Goal: Task Accomplishment & Management: Manage account settings

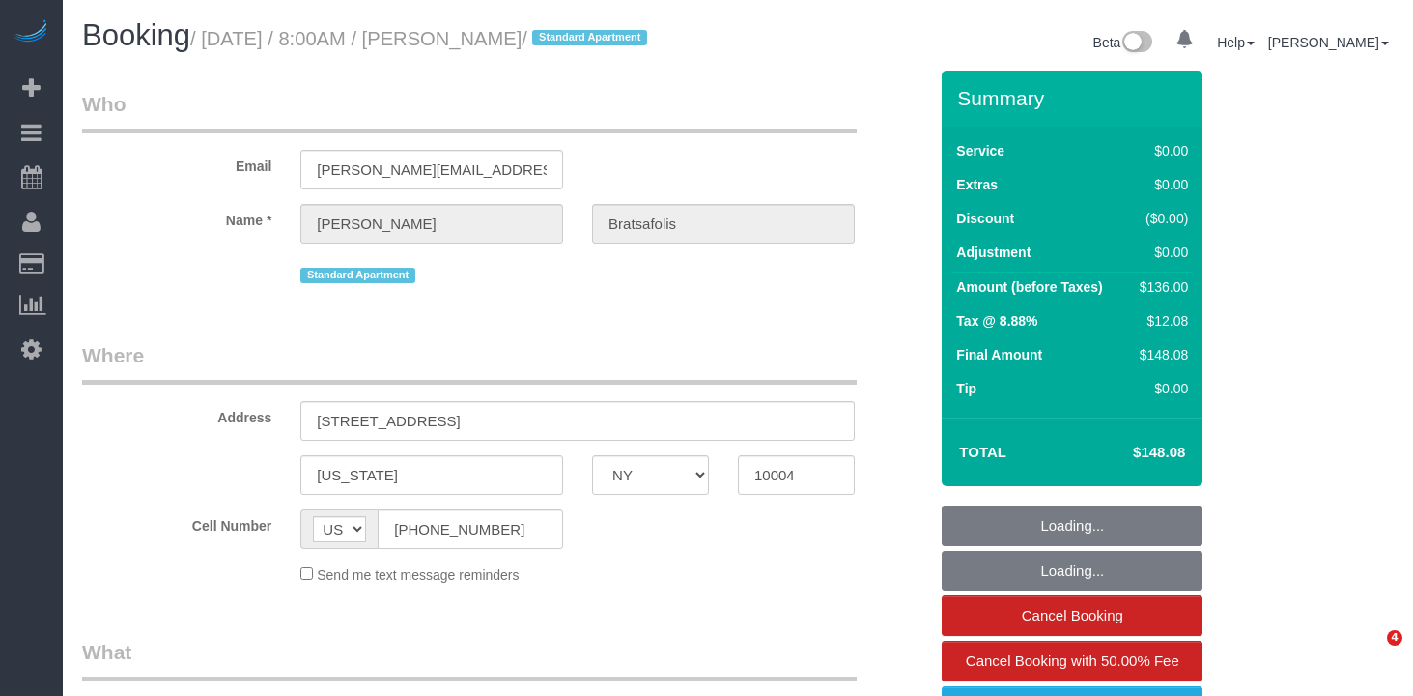
select select "NY"
select select "number:56"
select select "number:69"
select select "number:14"
select select "number:7"
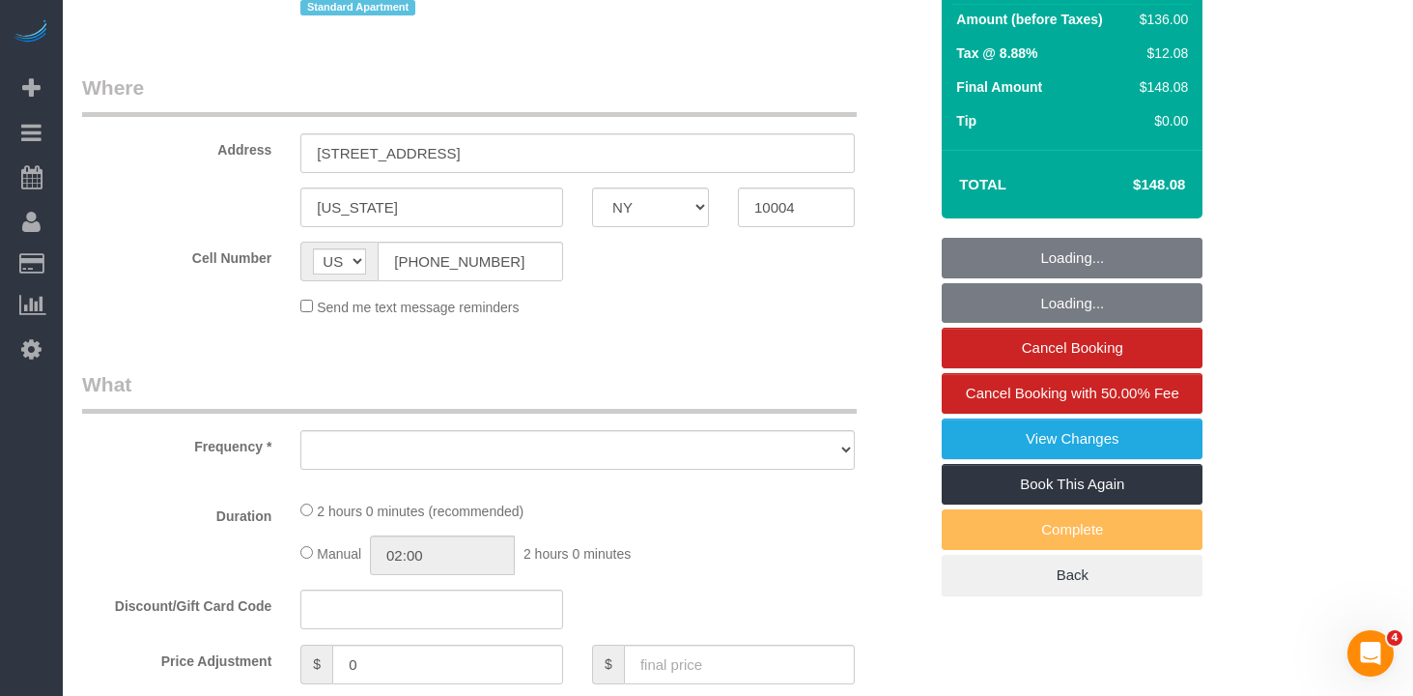
scroll to position [271, 0]
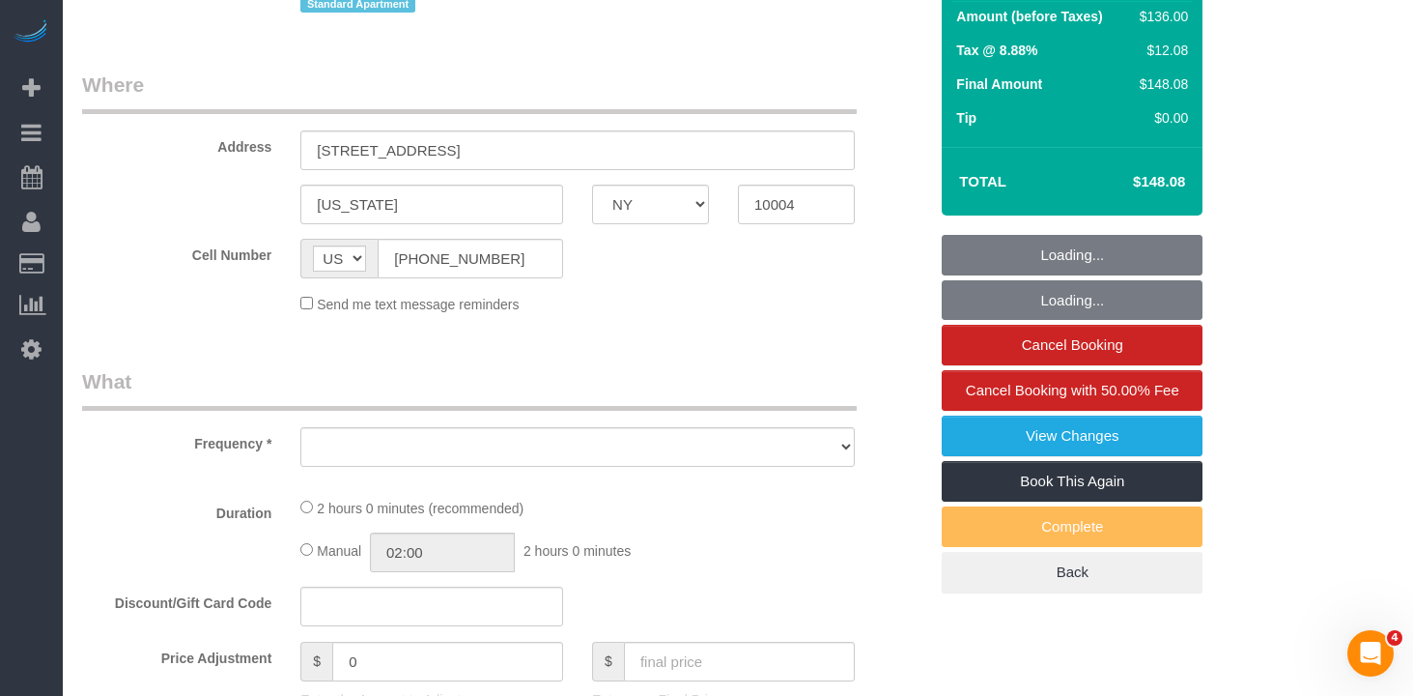
select select "object:877"
select select "spot1"
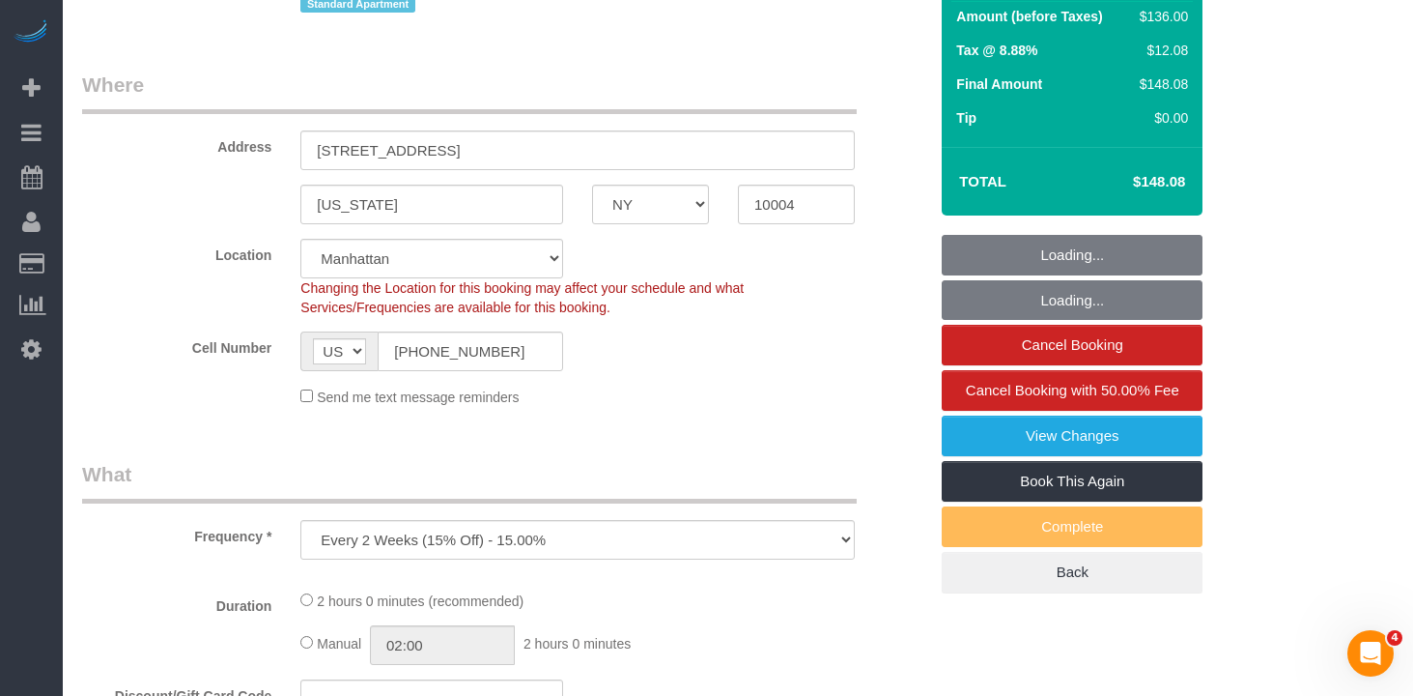
select select "object:1404"
select select "string:stripe-pm_1R8T9v4VGloSiKo7wGyVcD3b"
select select "1"
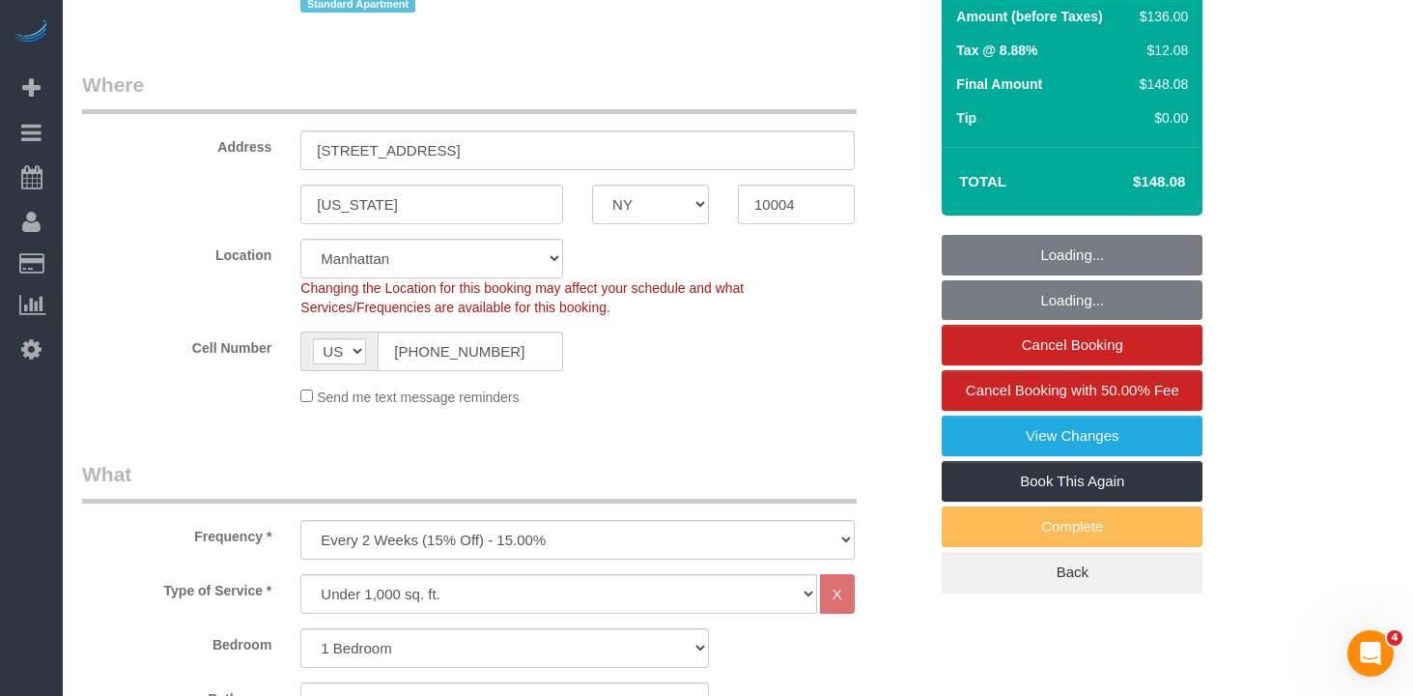
select select "1"
click at [443, 357] on input "[PHONE_NUMBER]" at bounding box center [471, 351] width 186 height 40
click at [446, 371] on input "[PHONE_NUMBER]" at bounding box center [471, 351] width 186 height 40
click at [446, 371] on input "(917) 822-2855" at bounding box center [471, 351] width 186 height 40
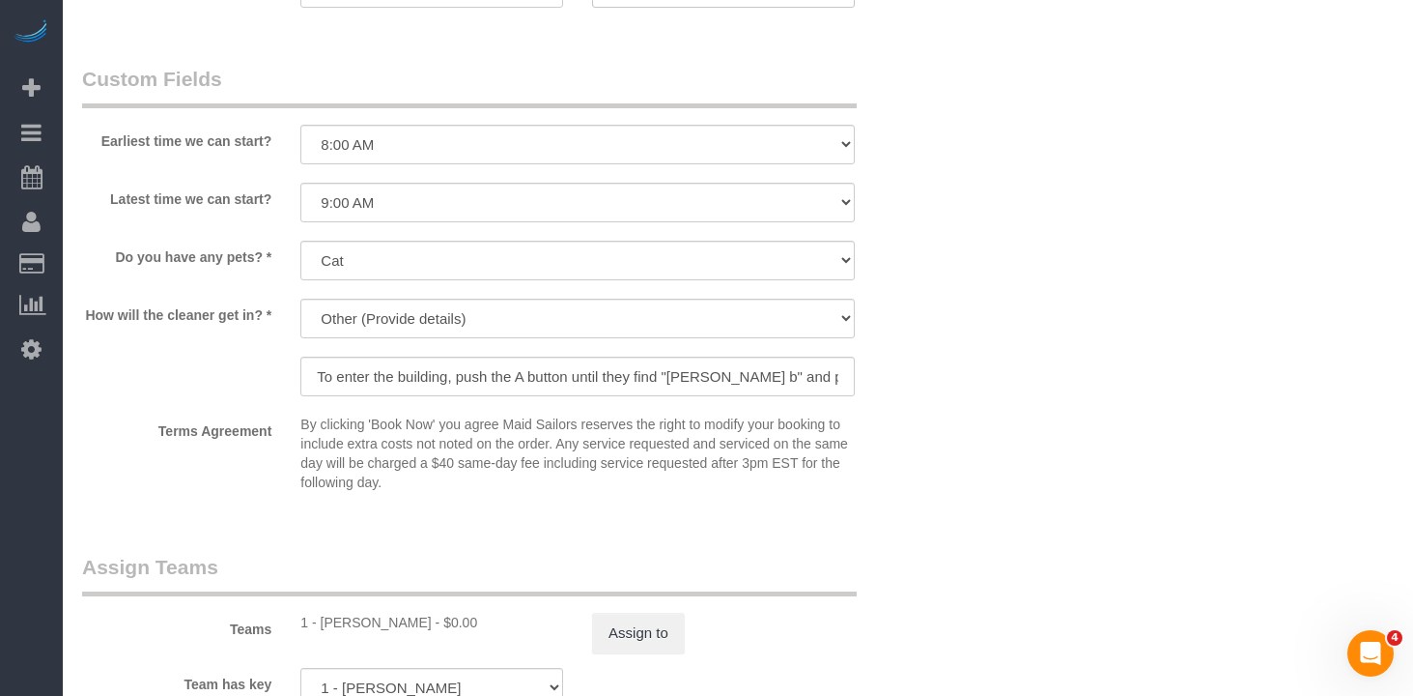
scroll to position [2087, 0]
click at [696, 394] on input "To enter the building, push the A button until they find "Alexandra b" and push…" at bounding box center [577, 375] width 555 height 40
click at [661, 394] on input "To enter the building, push the A button until they find "Alexandra b" and push…" at bounding box center [577, 375] width 555 height 40
click at [612, 394] on input "To enter the building, push the A button until they find "Alexandra b" and push…" at bounding box center [577, 375] width 555 height 40
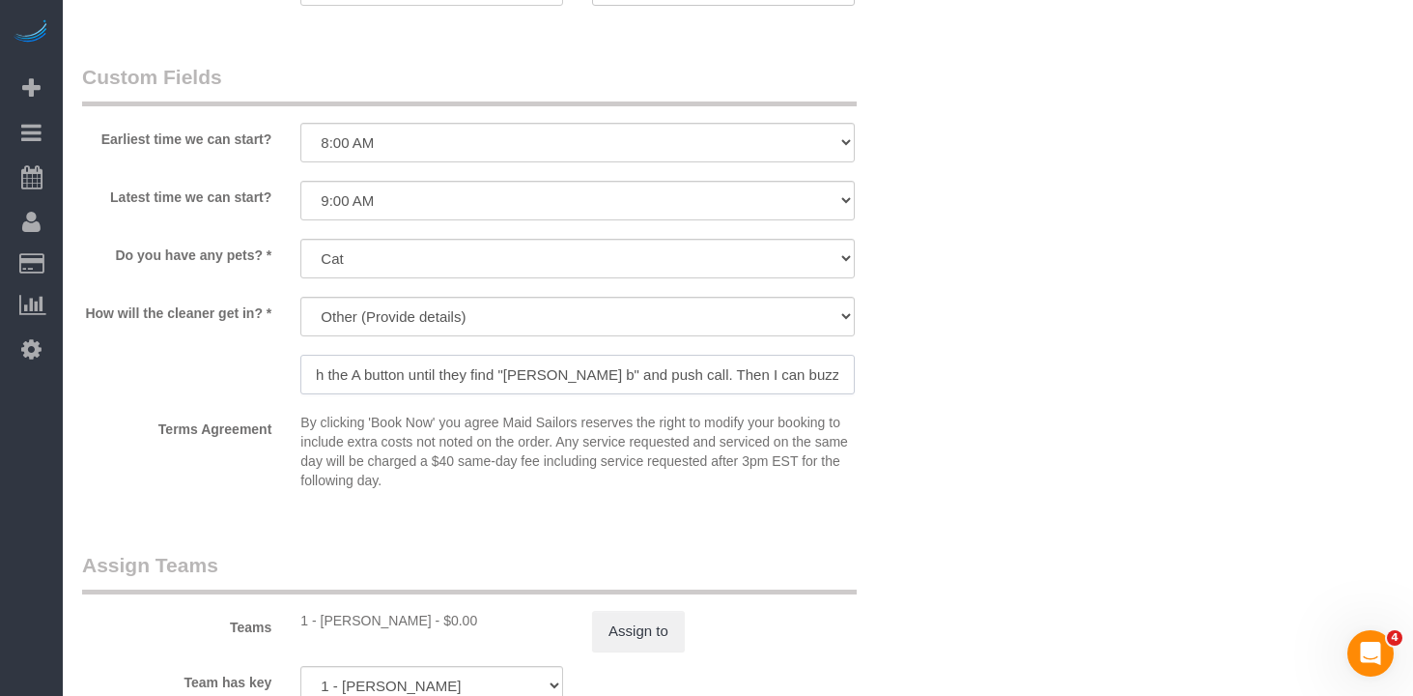
drag, startPoint x: 311, startPoint y: 400, endPoint x: 698, endPoint y: 400, distance: 386.5
click at [698, 394] on input "To enter the building, push the A button until they find "Alexandra b" and push…" at bounding box center [577, 375] width 555 height 40
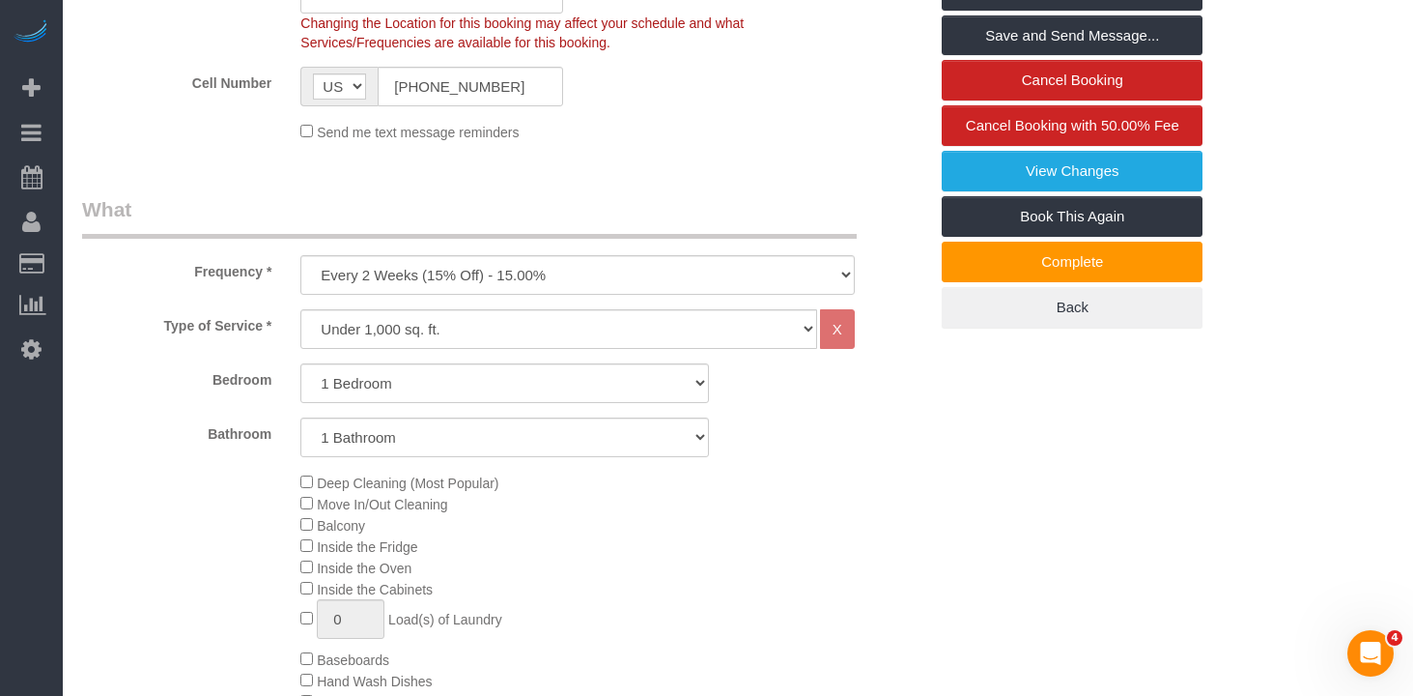
scroll to position [0, 0]
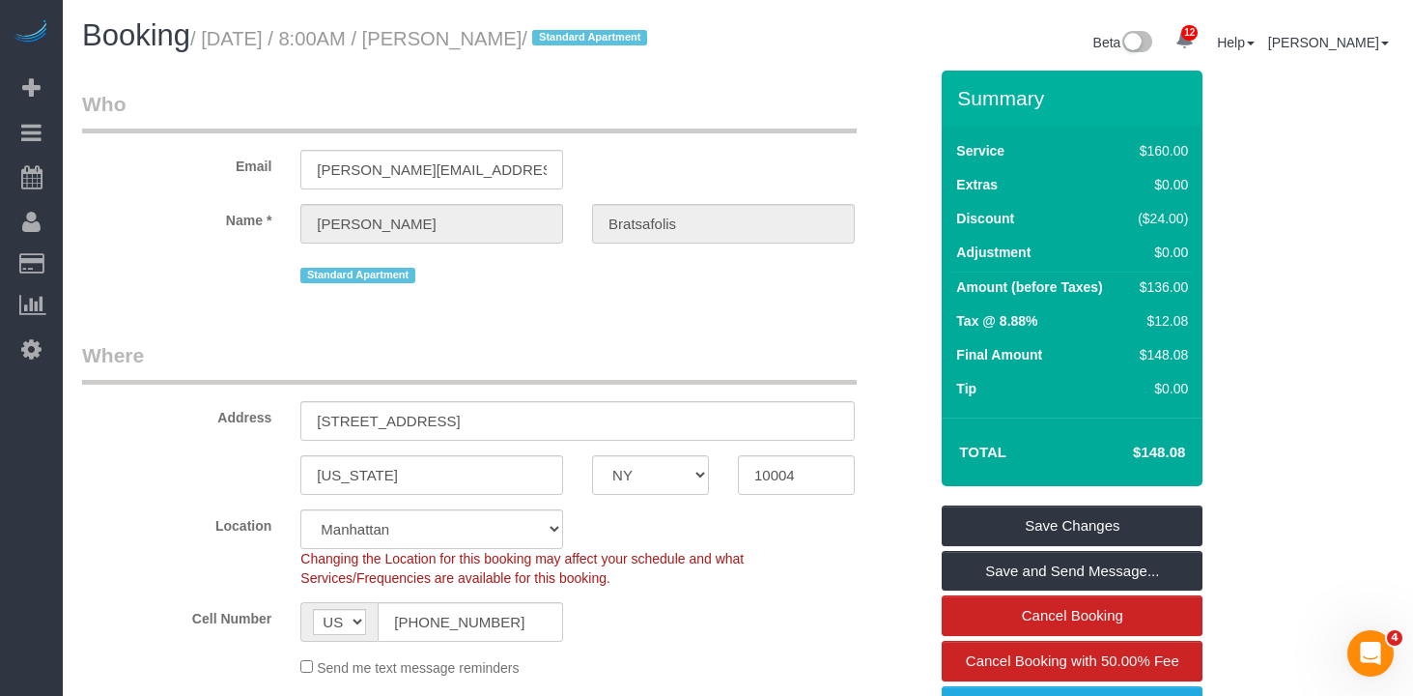
click at [571, 41] on small "/ August 20, 2025 / 8:00AM / Alex Bratsafolis / Standard Apartment" at bounding box center [421, 38] width 463 height 21
drag, startPoint x: 602, startPoint y: 45, endPoint x: 216, endPoint y: 41, distance: 385.5
click at [216, 41] on small "/ August 20, 2025 / 8:00AM / Alex Bratsafolis / Standard Apartment" at bounding box center [421, 38] width 463 height 21
copy small "August 20, 2025 / 8:00AM / Alex Bratsafolis"
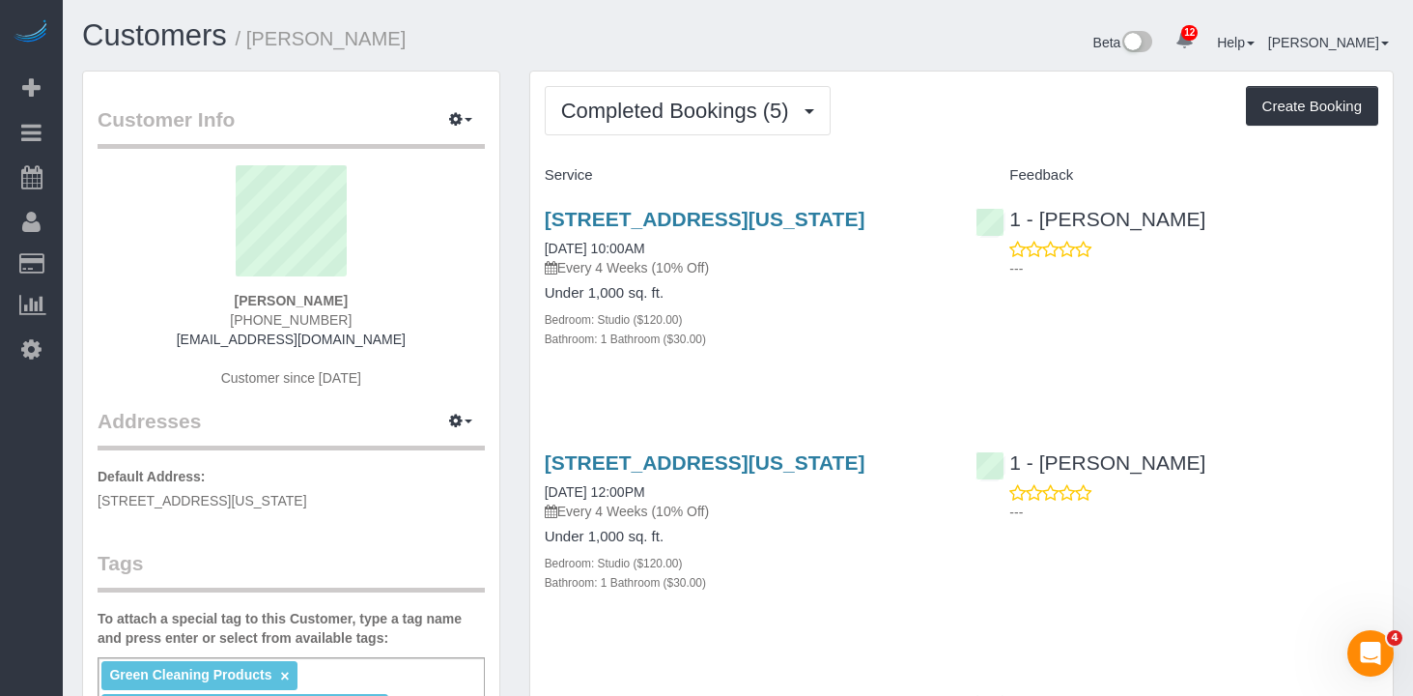
click at [718, 116] on span "Completed Bookings (5)" at bounding box center [680, 111] width 238 height 24
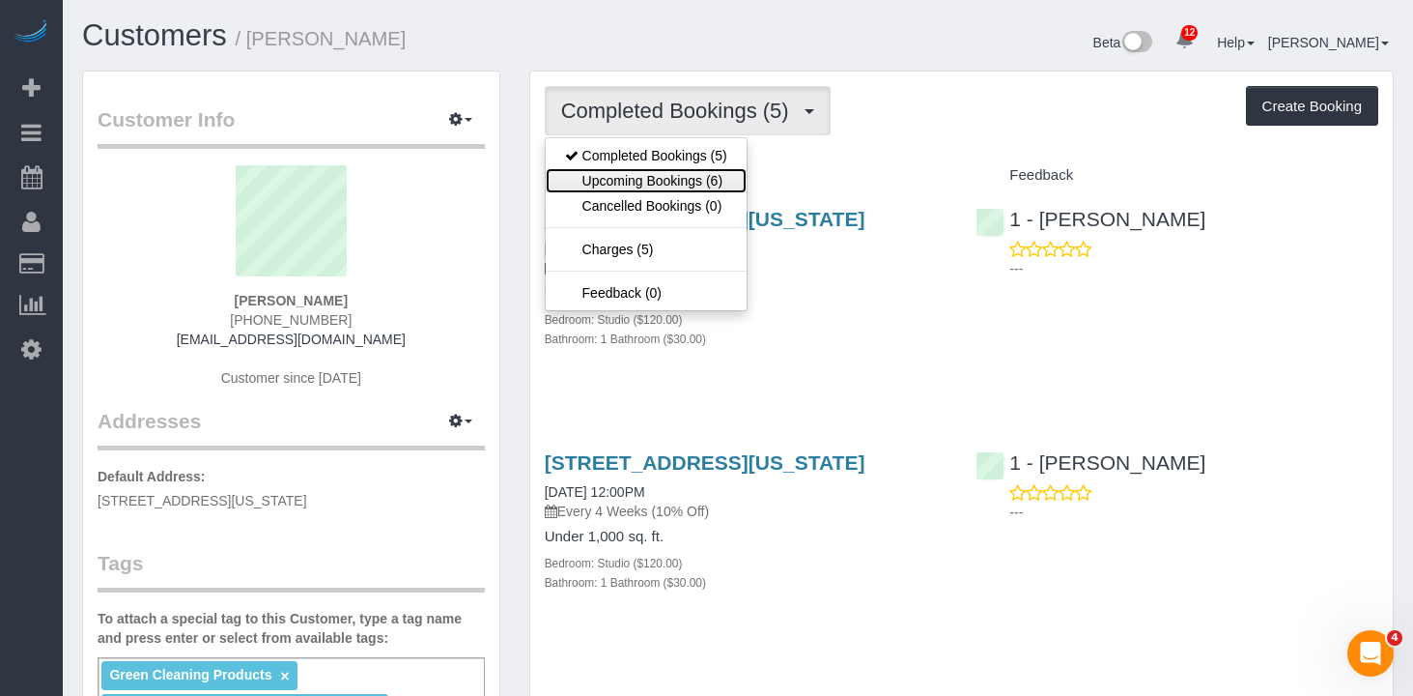
click at [638, 181] on link "Upcoming Bookings (6)" at bounding box center [646, 180] width 201 height 25
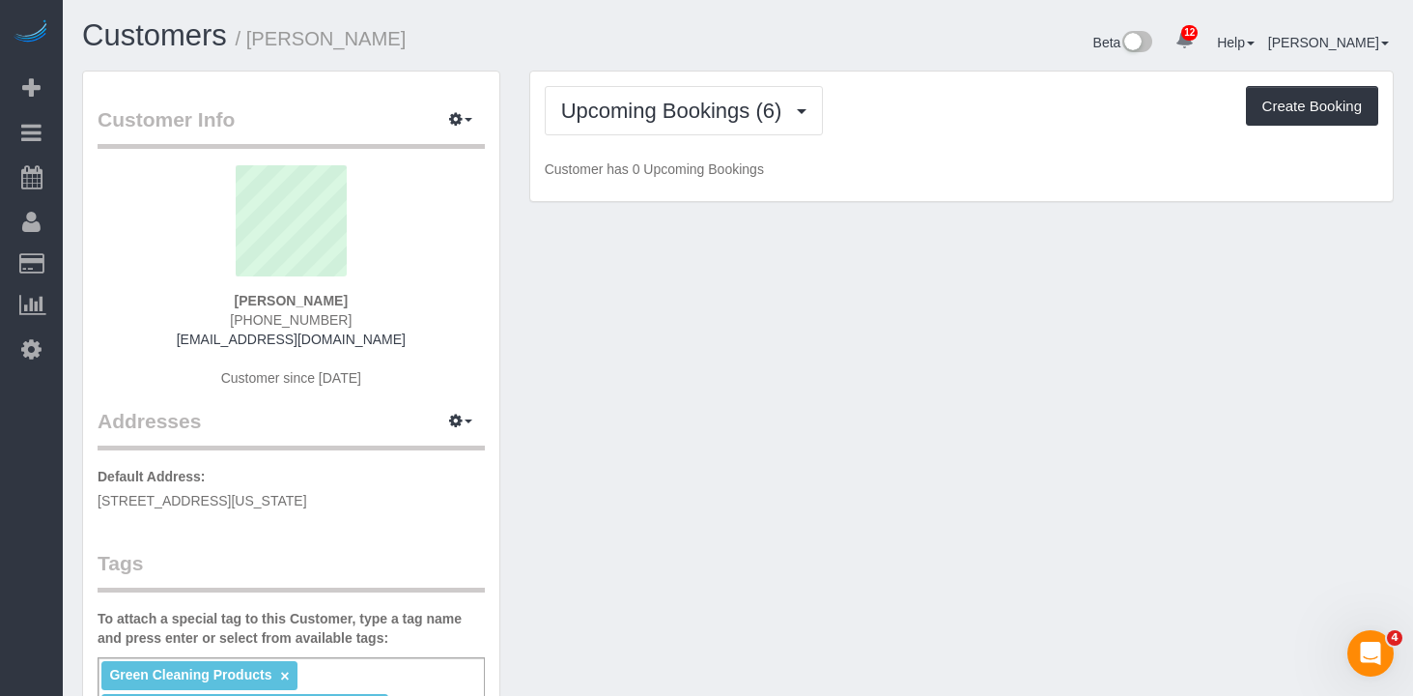
click at [937, 52] on div "Beta 12 Your Notifications You have 0 alerts × You have 7 to charge for [DATE] …" at bounding box center [1073, 44] width 671 height 51
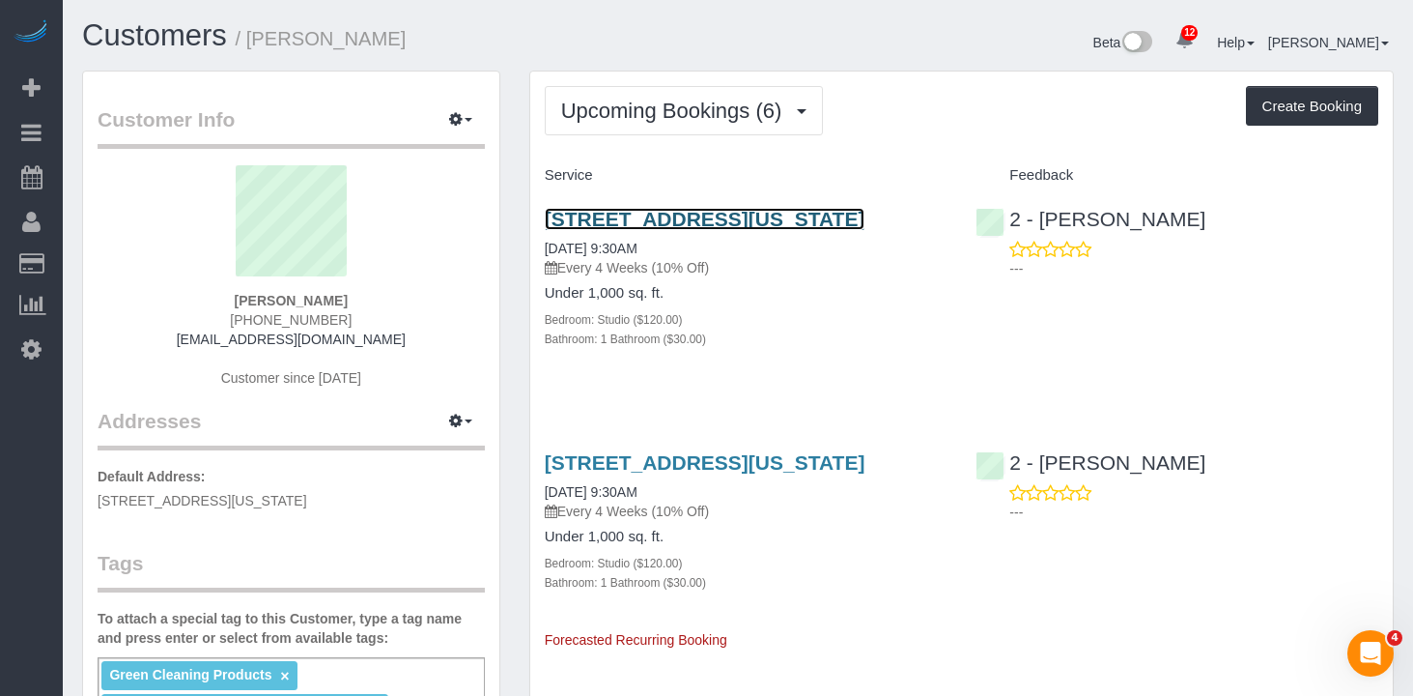
click at [626, 223] on link "[STREET_ADDRESS][US_STATE]" at bounding box center [705, 219] width 321 height 22
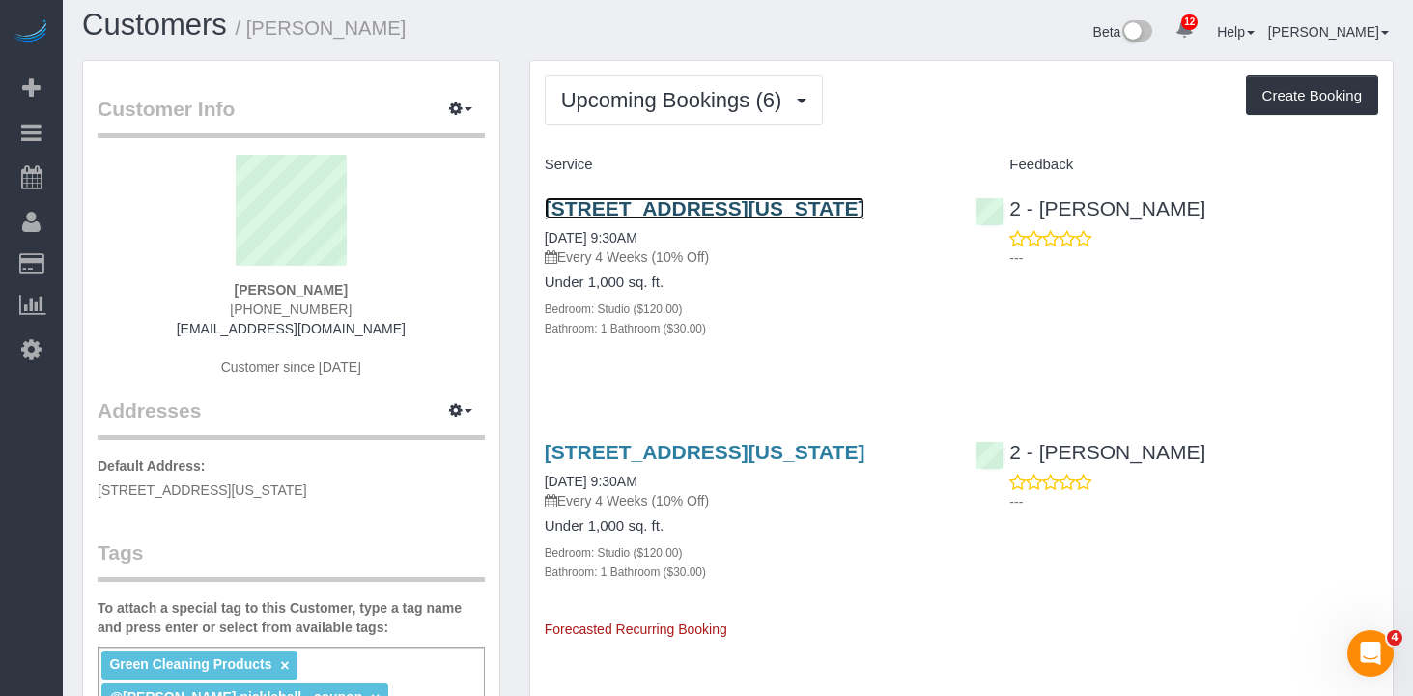
scroll to position [304, 0]
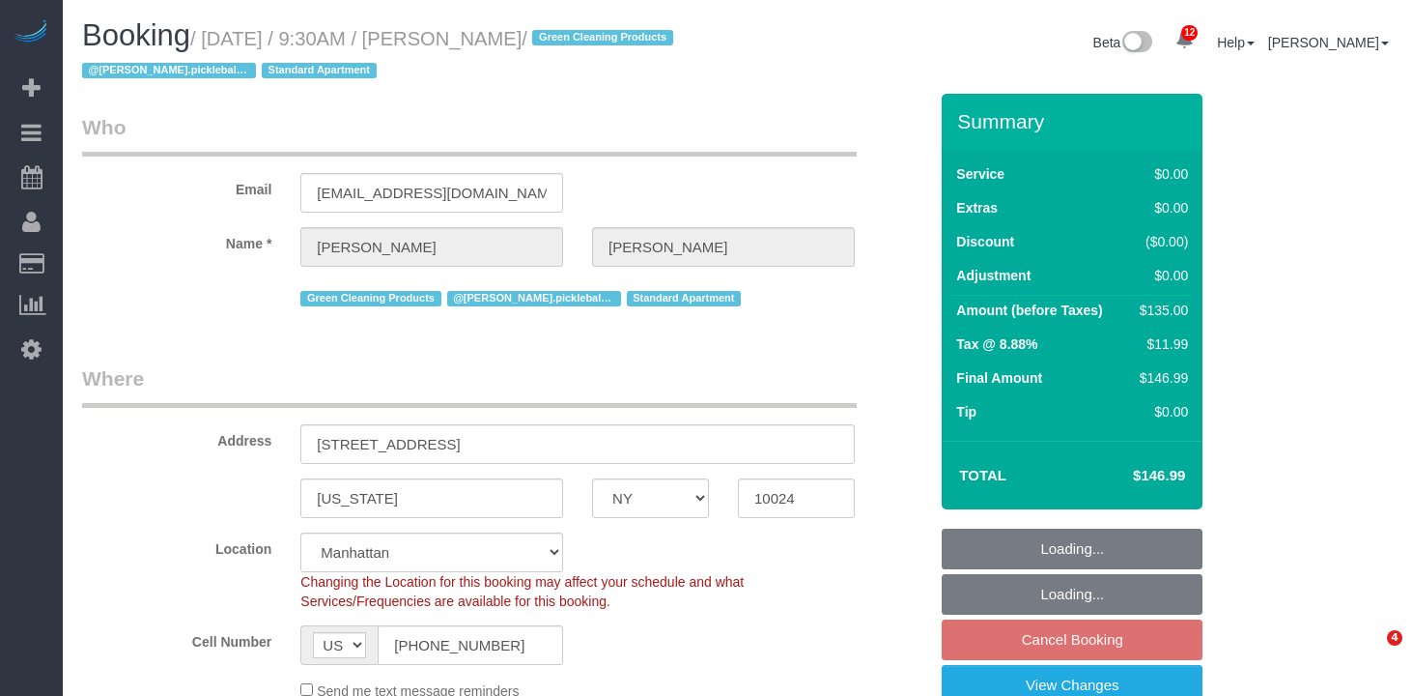
select select "NY"
select select "number:89"
select select "number:70"
select select "number:15"
select select "number:5"
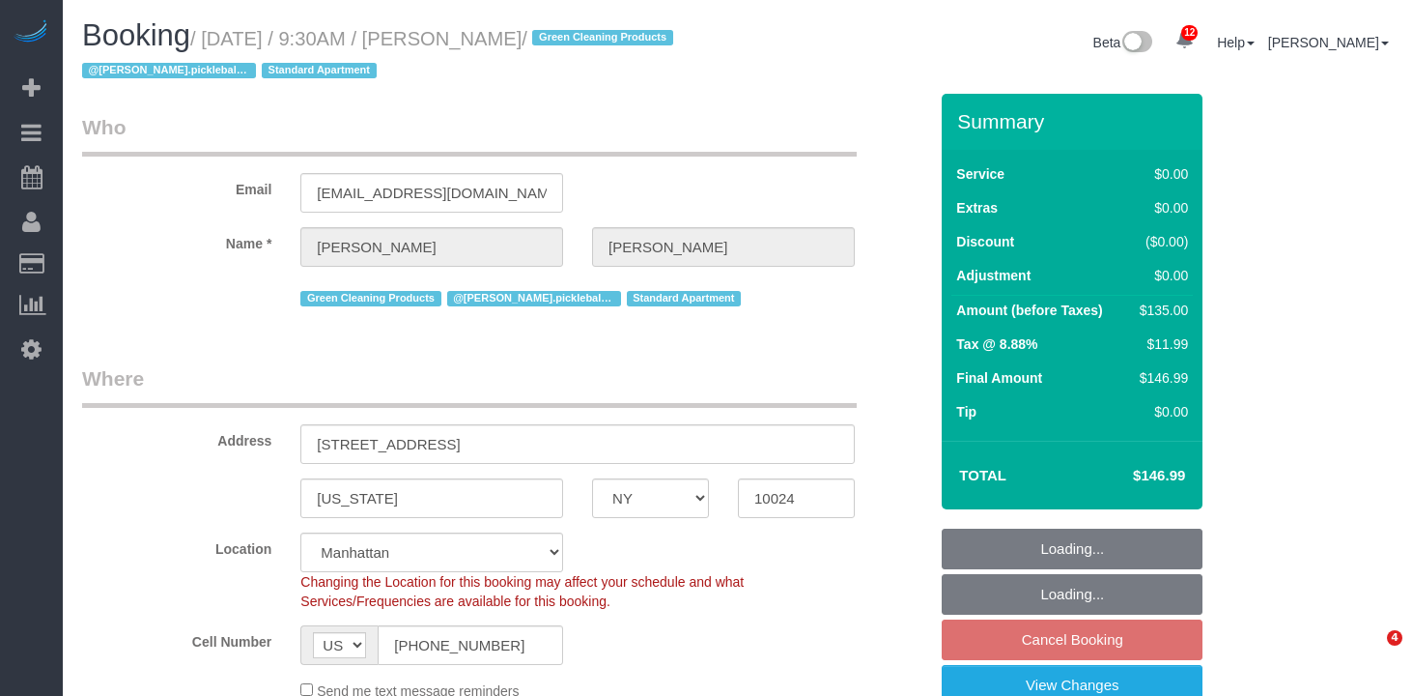
select select "object:1453"
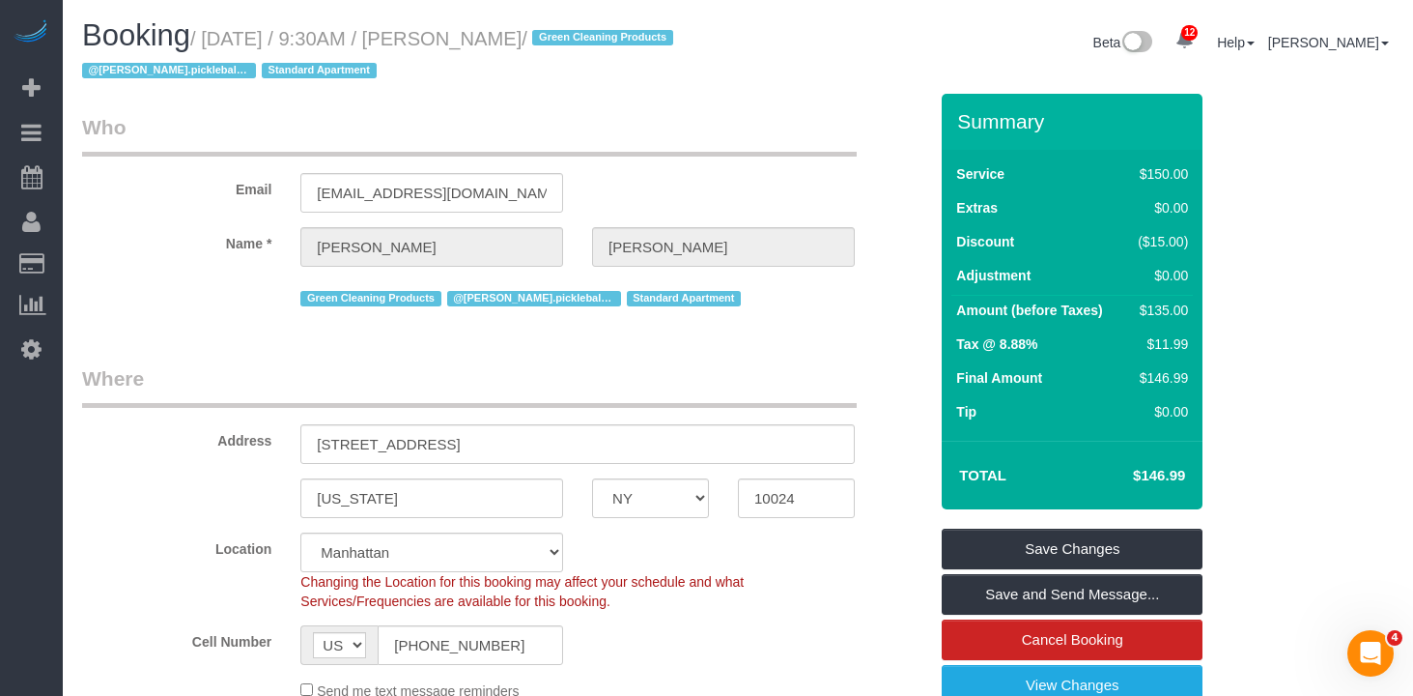
click at [611, 46] on small "/ August 22, 2025 / 9:30AM / Christopher Cooper / Green Cleaning Products @nico…" at bounding box center [380, 55] width 597 height 54
drag, startPoint x: 639, startPoint y: 35, endPoint x: 224, endPoint y: 46, distance: 414.6
click at [223, 46] on small "/ August 22, 2025 / 9:30AM / Christopher Cooper / Green Cleaning Products @nico…" at bounding box center [380, 55] width 597 height 54
copy small "ugust 22, 2025 / 9:30AM / Christopher Cooper"
